Goal: Obtain resource: Download file/media

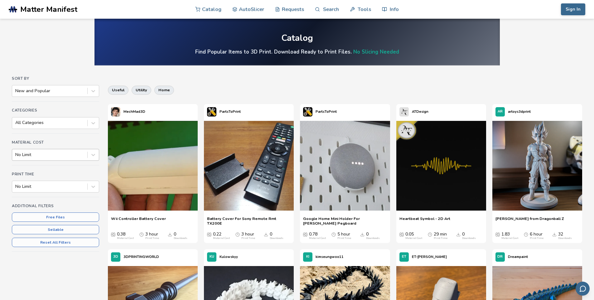
click at [73, 153] on div at bounding box center [49, 155] width 69 height 6
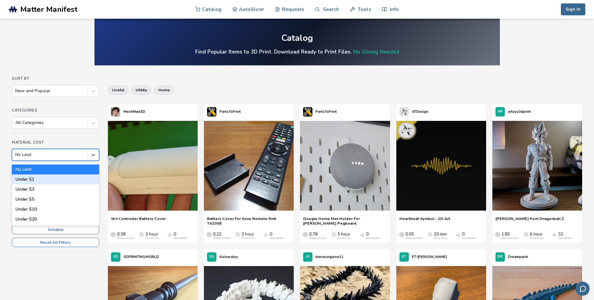
click at [70, 175] on div "Under $1" at bounding box center [55, 180] width 87 height 10
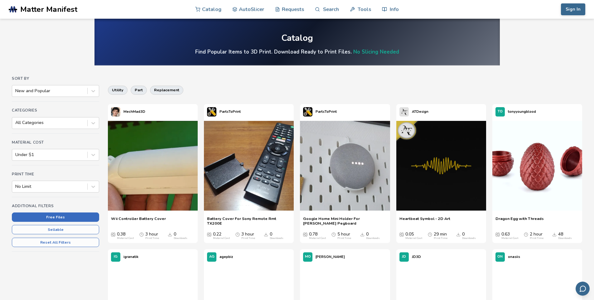
click at [69, 215] on button "Free Files" at bounding box center [55, 217] width 87 height 9
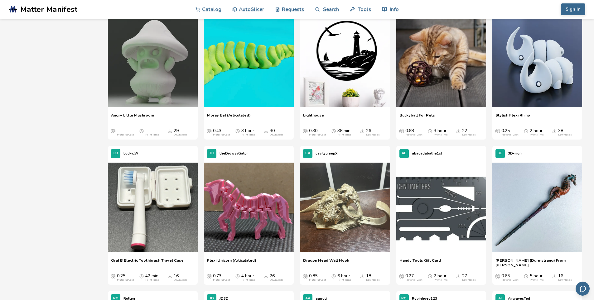
scroll to position [406, 0]
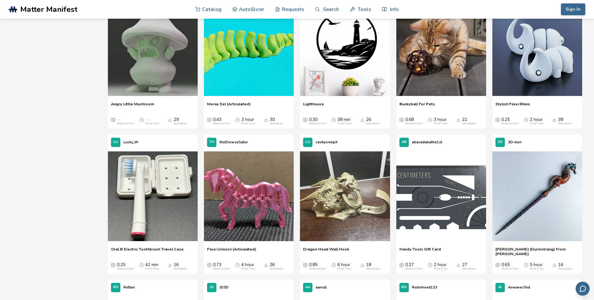
drag, startPoint x: 54, startPoint y: 197, endPoint x: 49, endPoint y: 236, distance: 39.4
click at [49, 236] on div "Sort By New and Popular Categories All Categories Material Cost Under $1 Print …" at bounding box center [297, 139] width 571 height 937
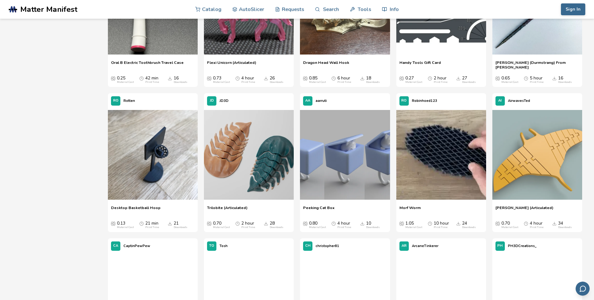
scroll to position [593, 0]
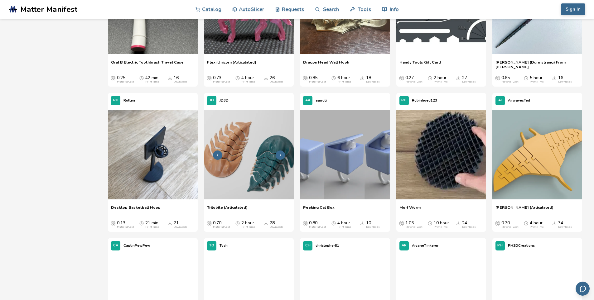
click at [269, 175] on img at bounding box center [249, 155] width 90 height 90
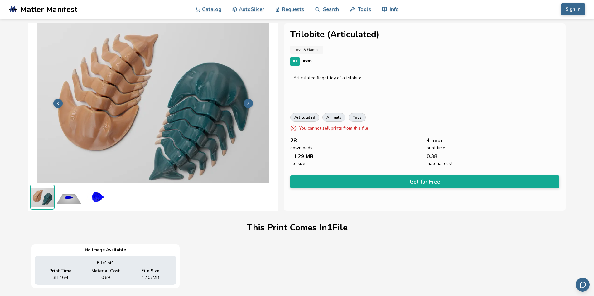
click at [97, 196] on img at bounding box center [95, 196] width 25 height 25
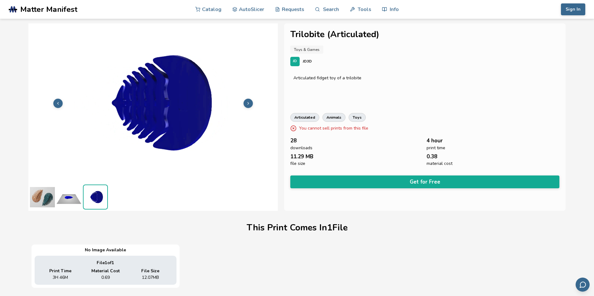
click at [69, 197] on img at bounding box center [68, 196] width 25 height 25
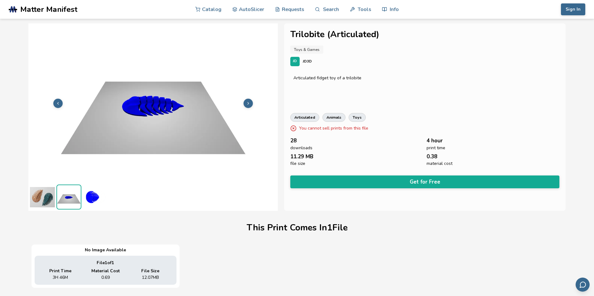
click at [32, 197] on img at bounding box center [42, 196] width 25 height 25
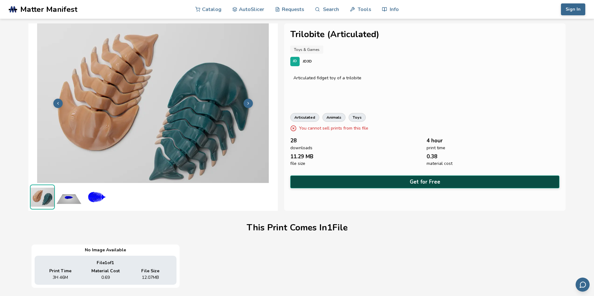
click at [348, 179] on button "Get for Free" at bounding box center [425, 181] width 270 height 13
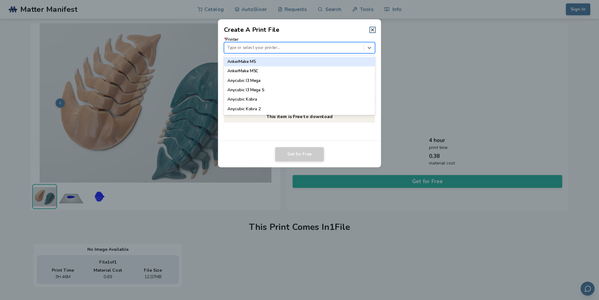
click at [299, 47] on div at bounding box center [294, 48] width 134 height 6
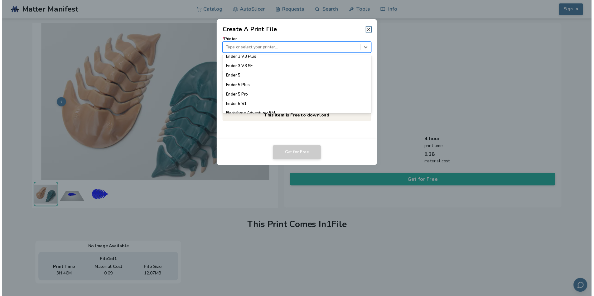
scroll to position [487, 0]
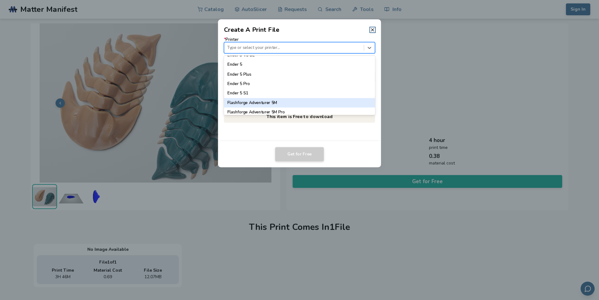
click at [301, 105] on div "Flashforge Adventurer 5M" at bounding box center [299, 102] width 151 height 9
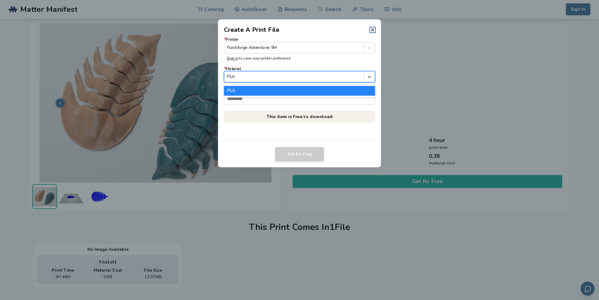
click at [292, 74] on div "PLA" at bounding box center [293, 77] width 139 height 8
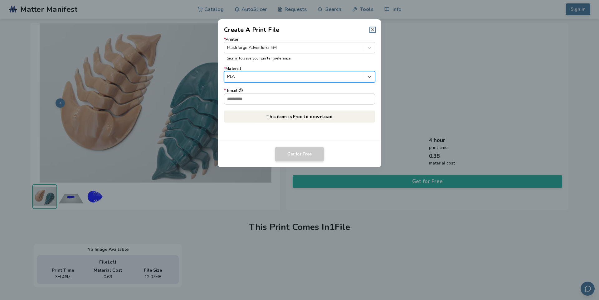
click at [373, 30] on icon at bounding box center [372, 29] width 5 height 5
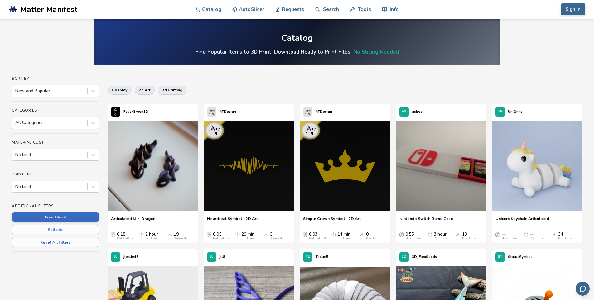
click at [57, 124] on div at bounding box center [49, 123] width 69 height 6
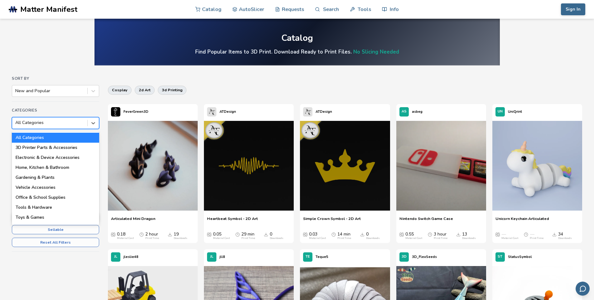
click at [57, 124] on div at bounding box center [49, 123] width 69 height 6
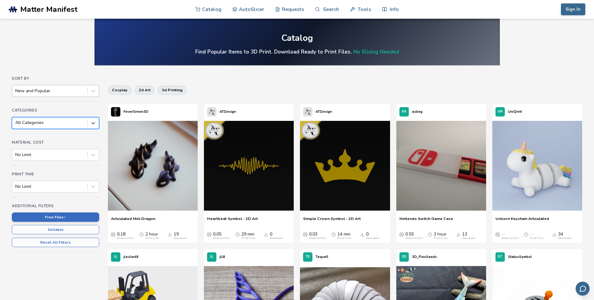
click at [70, 90] on div at bounding box center [49, 91] width 69 height 6
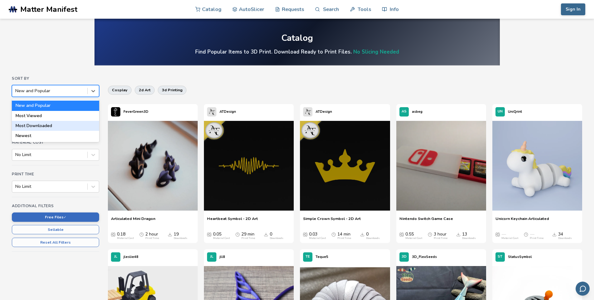
click at [58, 127] on div "Most Downloaded" at bounding box center [55, 126] width 87 height 10
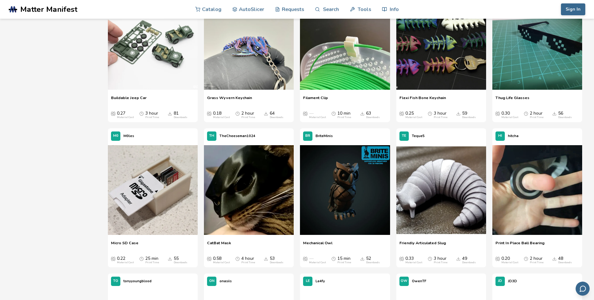
scroll to position [281, 0]
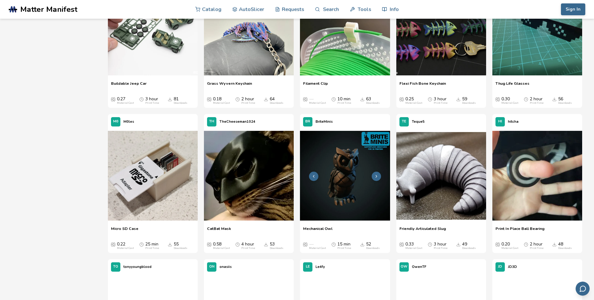
click at [355, 178] on img at bounding box center [345, 176] width 90 height 90
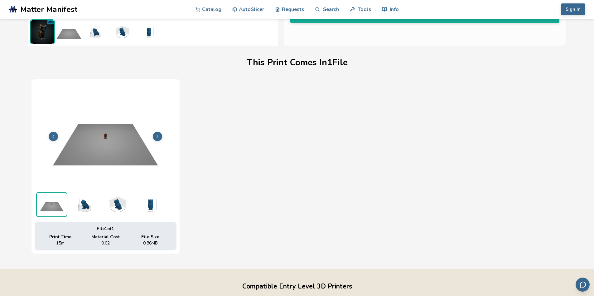
scroll to position [165, 0]
click at [90, 206] on img at bounding box center [84, 204] width 31 height 25
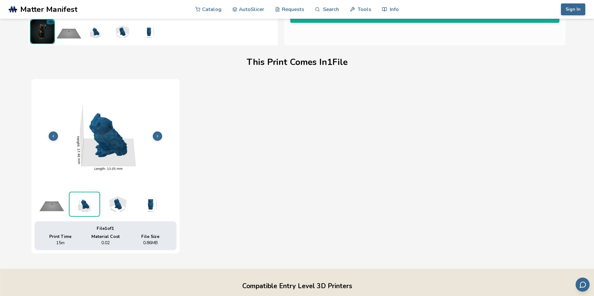
click at [113, 201] on img at bounding box center [117, 204] width 31 height 25
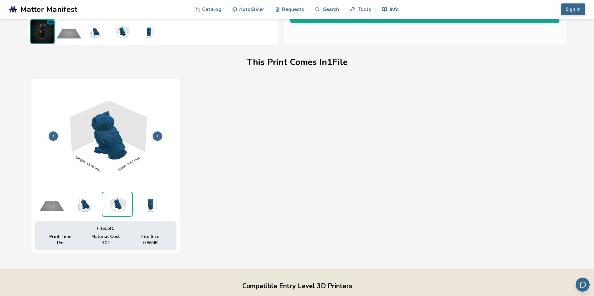
click at [92, 204] on img at bounding box center [84, 204] width 31 height 25
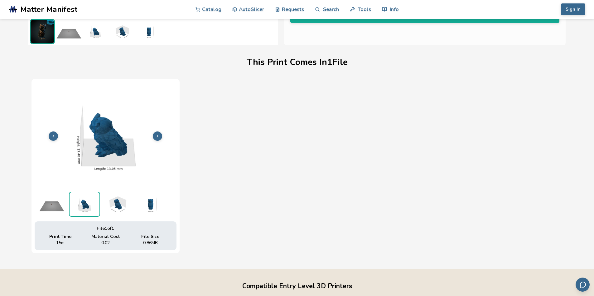
click at [146, 196] on img at bounding box center [149, 204] width 31 height 25
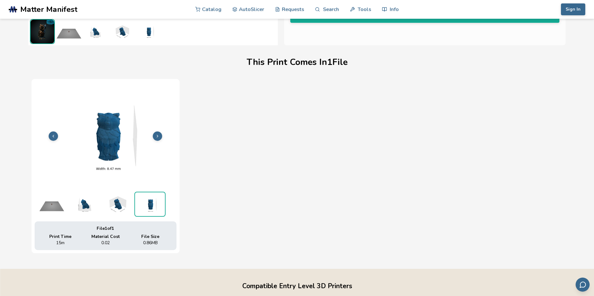
drag, startPoint x: 128, startPoint y: 203, endPoint x: 95, endPoint y: 207, distance: 32.3
click at [127, 203] on img at bounding box center [117, 204] width 31 height 25
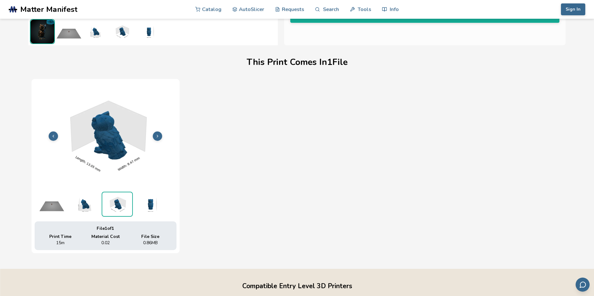
click at [84, 207] on img at bounding box center [84, 204] width 31 height 25
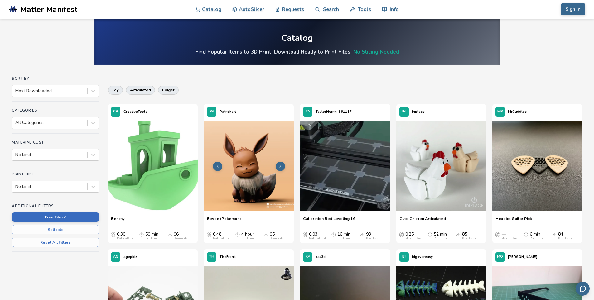
click at [251, 151] on img at bounding box center [249, 166] width 90 height 90
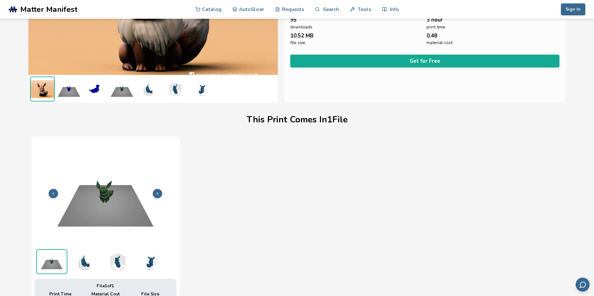
scroll to position [165, 0]
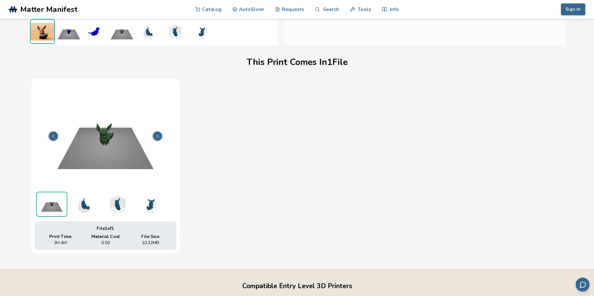
click at [88, 204] on img at bounding box center [84, 204] width 31 height 25
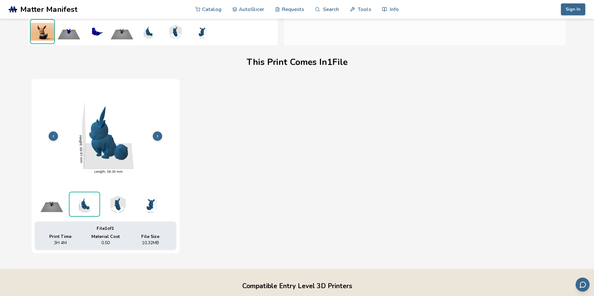
click at [122, 210] on img at bounding box center [117, 204] width 31 height 25
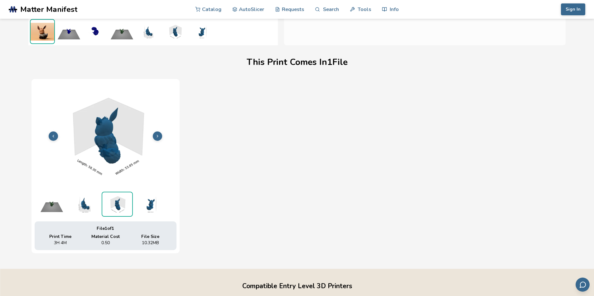
click at [153, 208] on img at bounding box center [149, 204] width 31 height 25
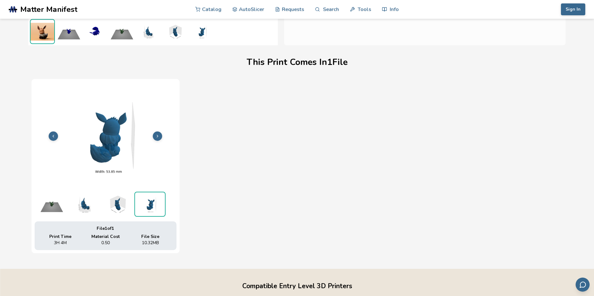
click at [124, 209] on img at bounding box center [117, 204] width 31 height 25
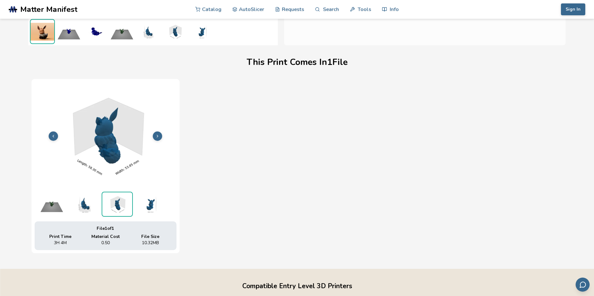
click at [82, 207] on img at bounding box center [84, 204] width 31 height 25
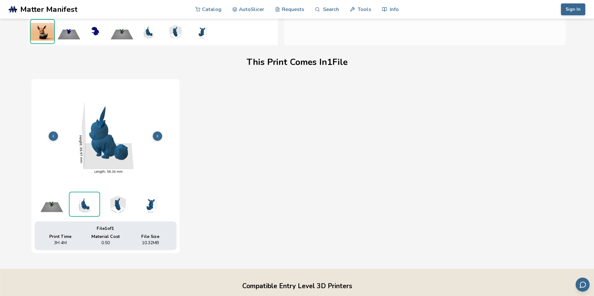
click at [46, 208] on img at bounding box center [51, 204] width 31 height 25
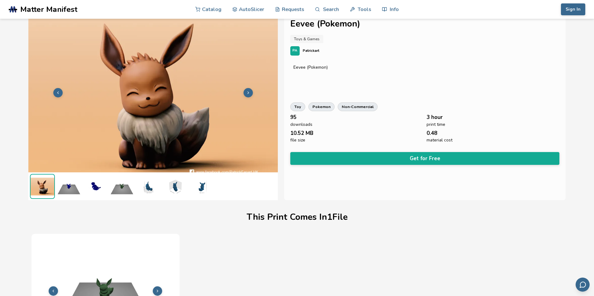
scroll to position [9, 0]
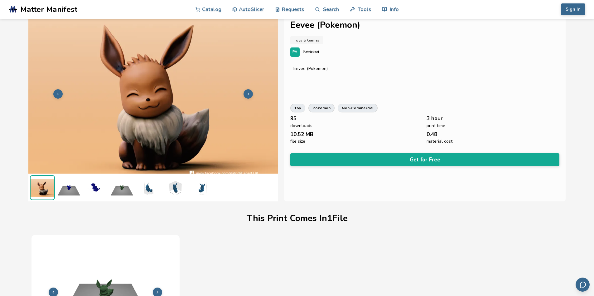
click at [91, 189] on img at bounding box center [95, 187] width 25 height 25
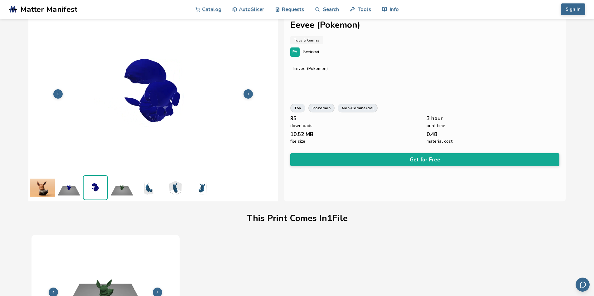
click at [68, 189] on img at bounding box center [68, 187] width 25 height 25
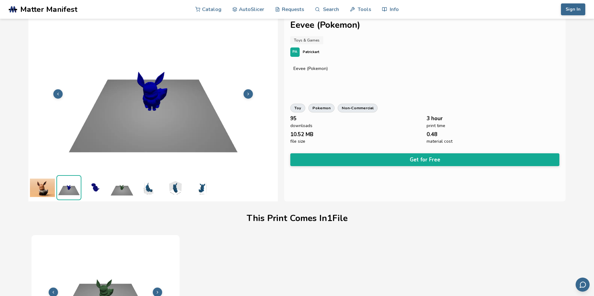
click at [120, 190] on img at bounding box center [121, 187] width 25 height 25
click at [155, 189] on img at bounding box center [148, 187] width 25 height 25
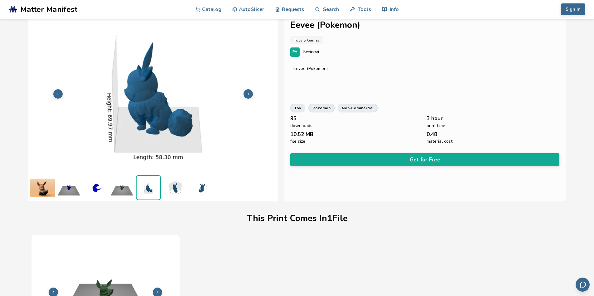
click at [178, 188] on img at bounding box center [175, 187] width 25 height 25
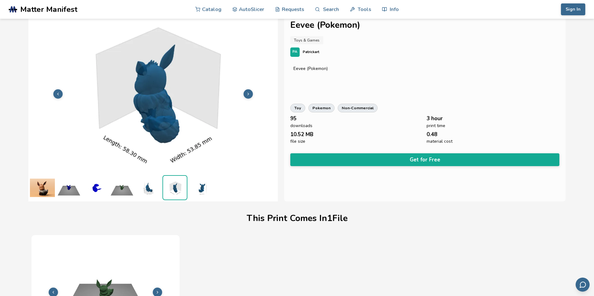
click at [151, 188] on img at bounding box center [148, 187] width 25 height 25
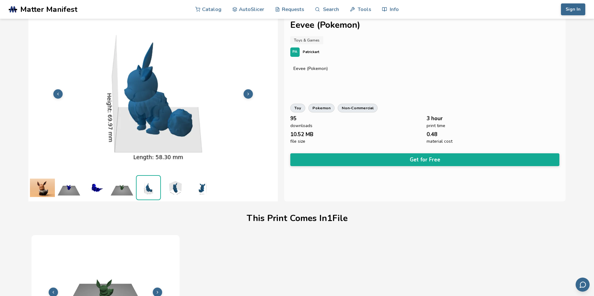
click at [200, 192] on img at bounding box center [201, 187] width 25 height 25
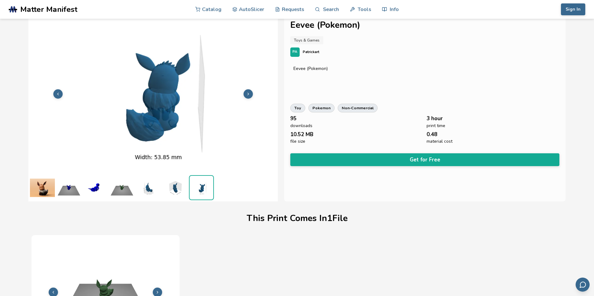
click at [177, 191] on img at bounding box center [175, 187] width 25 height 25
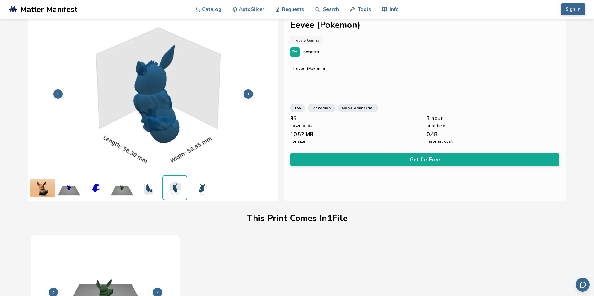
click at [147, 192] on img at bounding box center [148, 187] width 25 height 25
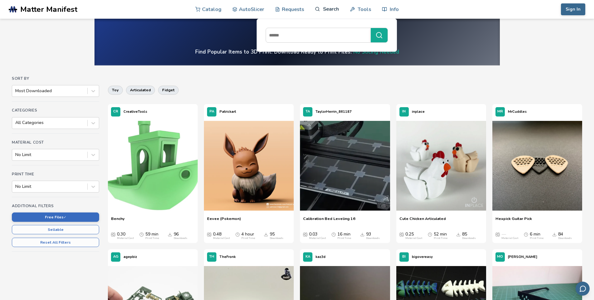
click at [330, 6] on link "Search" at bounding box center [327, 9] width 24 height 19
click at [302, 34] on input at bounding box center [317, 35] width 102 height 11
type input "*********"
click at [371, 28] on button "*********" at bounding box center [379, 35] width 17 height 14
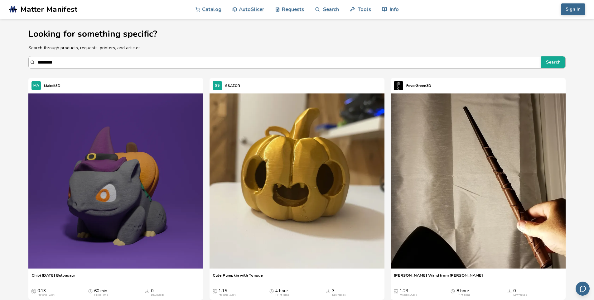
click at [42, 60] on input "*********" at bounding box center [288, 62] width 501 height 11
click at [542, 56] on button "Search" at bounding box center [554, 62] width 24 height 12
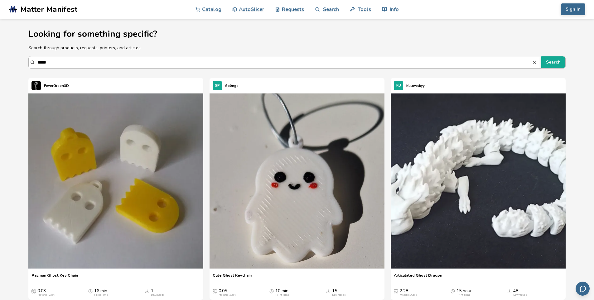
click at [45, 59] on input "*****" at bounding box center [285, 62] width 495 height 11
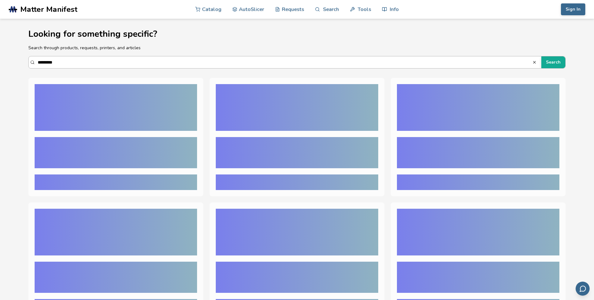
type input "**********"
